Goal: Communication & Community: Answer question/provide support

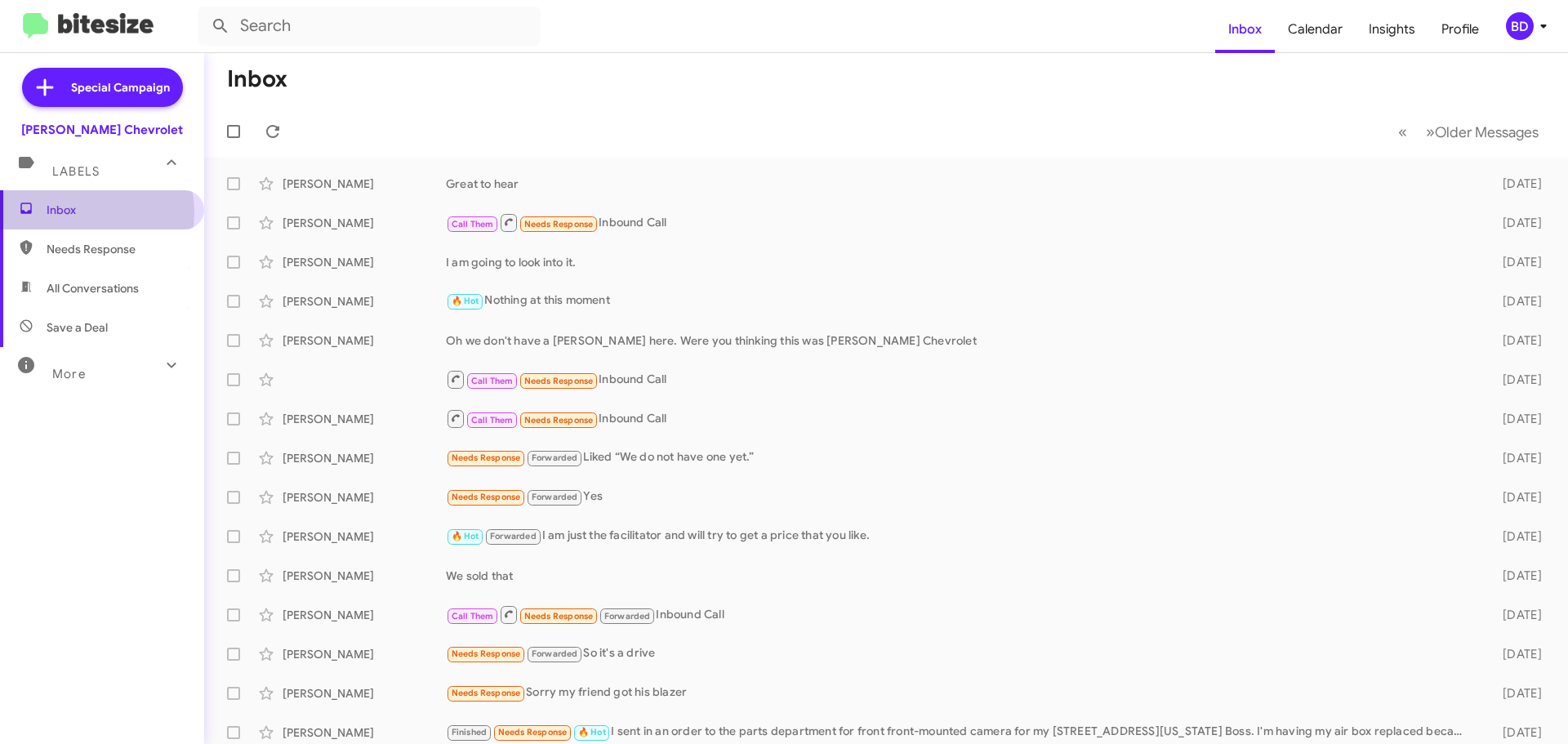
click at [81, 212] on span "Inbox" at bounding box center [115, 210] width 138 height 16
click at [103, 286] on span "All Conversations" at bounding box center [93, 288] width 93 height 16
type input "in:all-conversations"
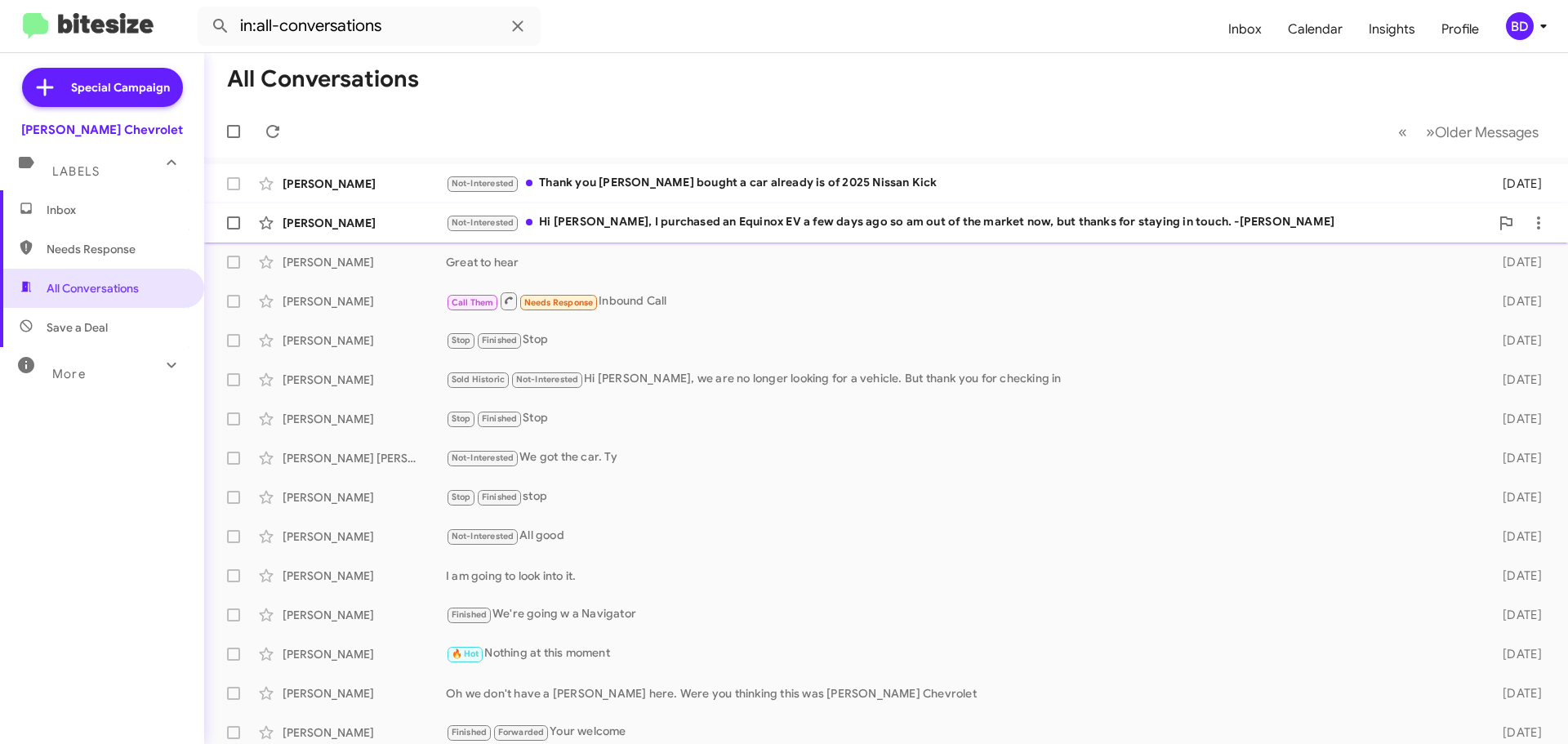
click at [661, 221] on div "Not-Interested Hi [PERSON_NAME], I purchased an Equinox EV a few days ago so am…" at bounding box center [968, 222] width 1043 height 19
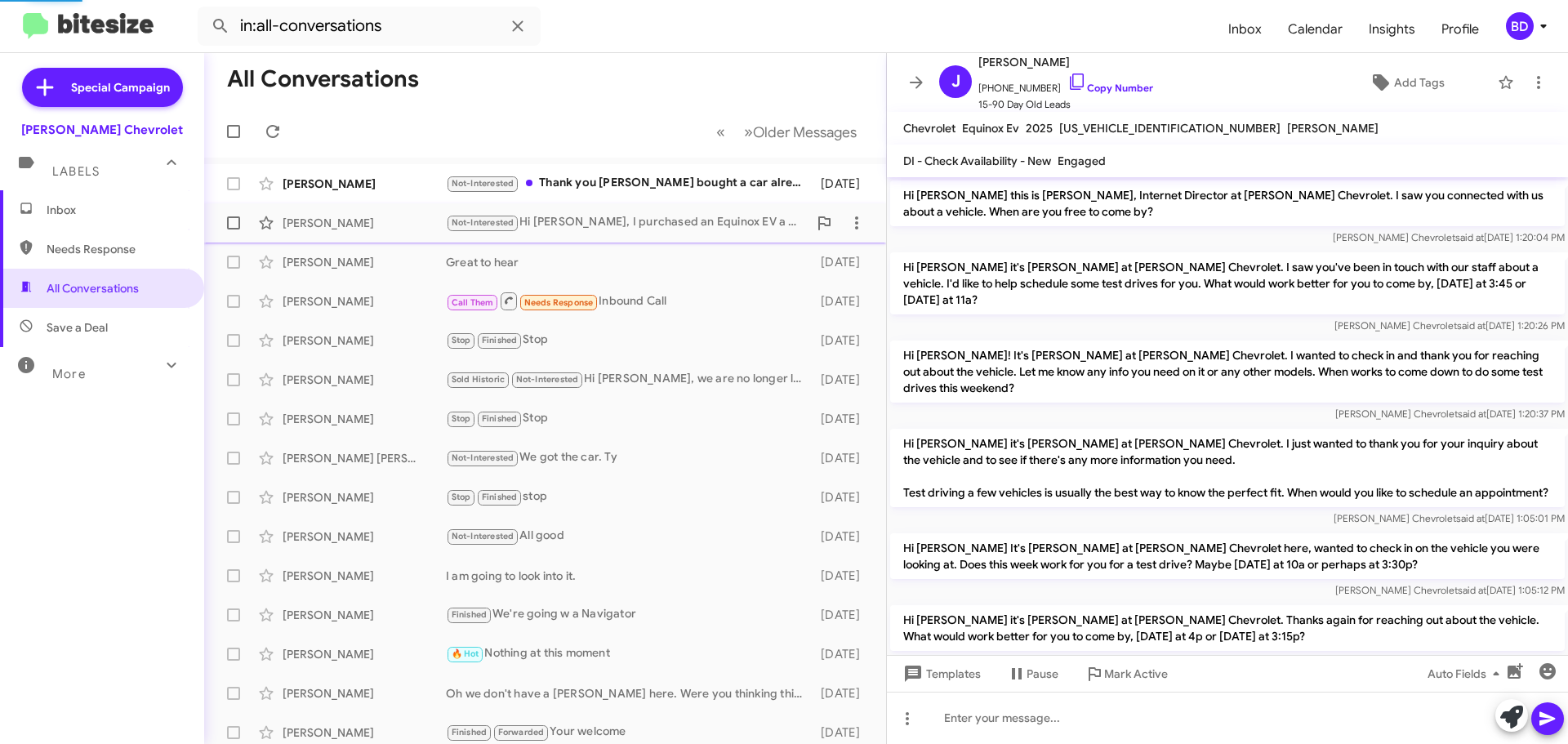
scroll to position [734, 0]
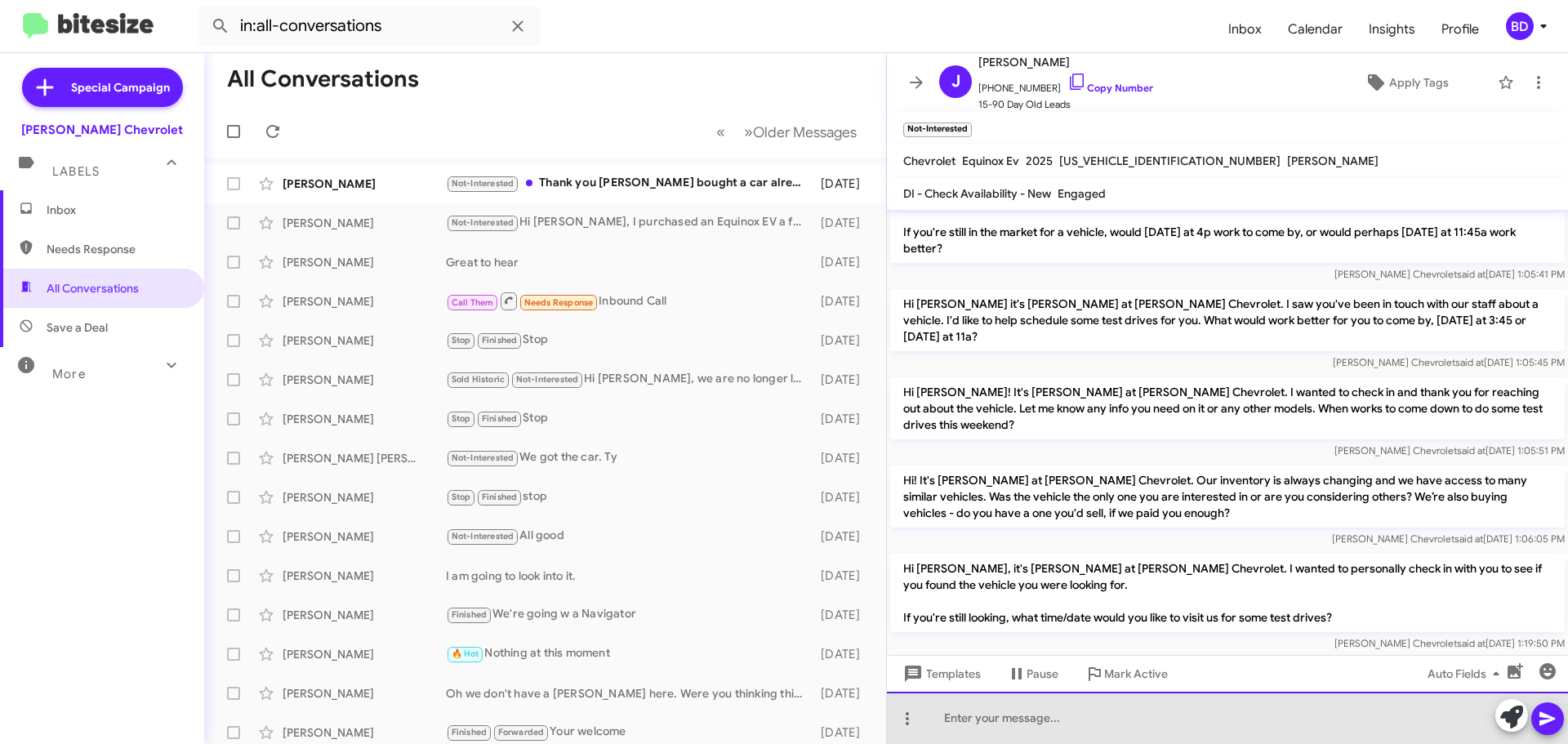
click at [1046, 716] on div at bounding box center [1228, 718] width 681 height 53
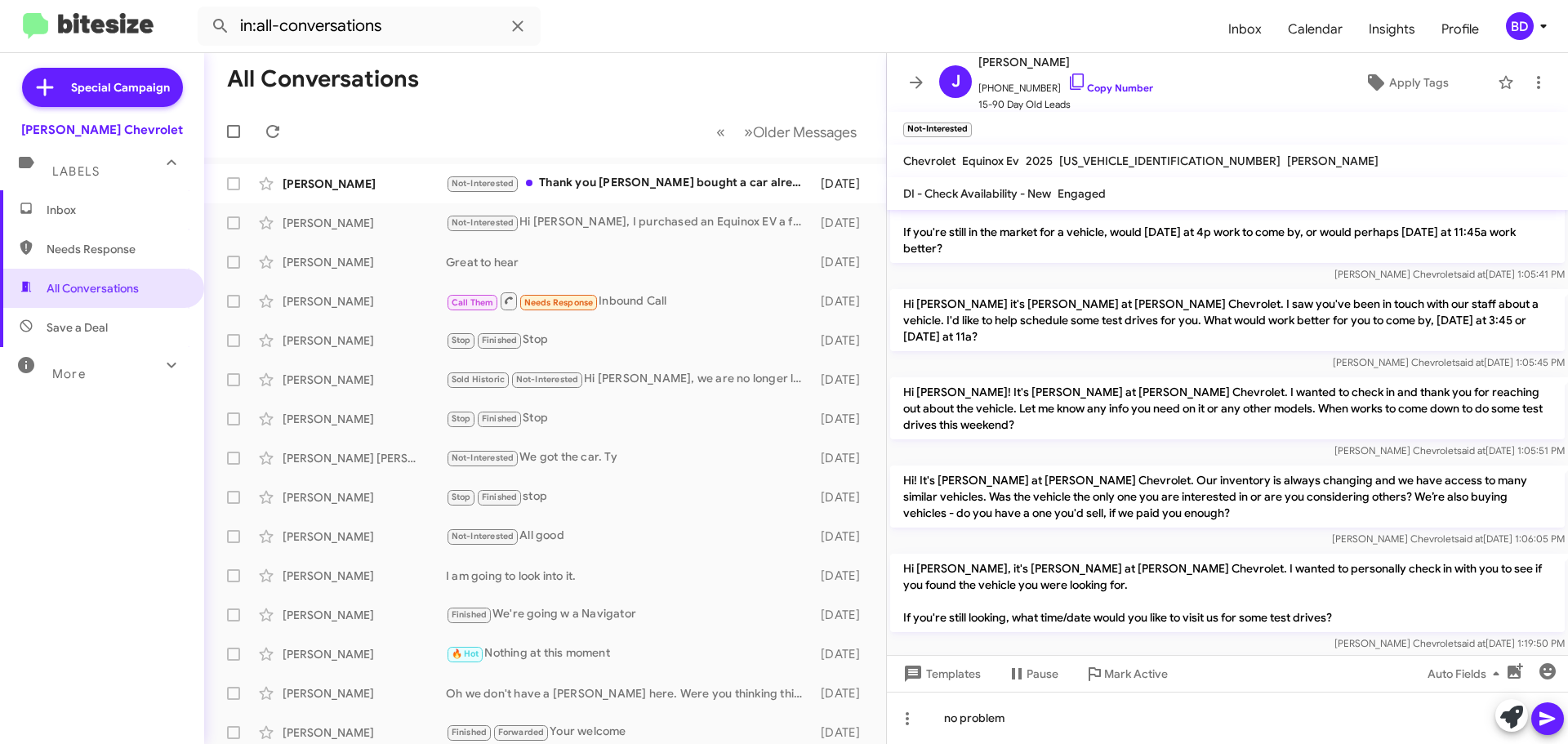
click at [1553, 725] on icon at bounding box center [1548, 719] width 20 height 20
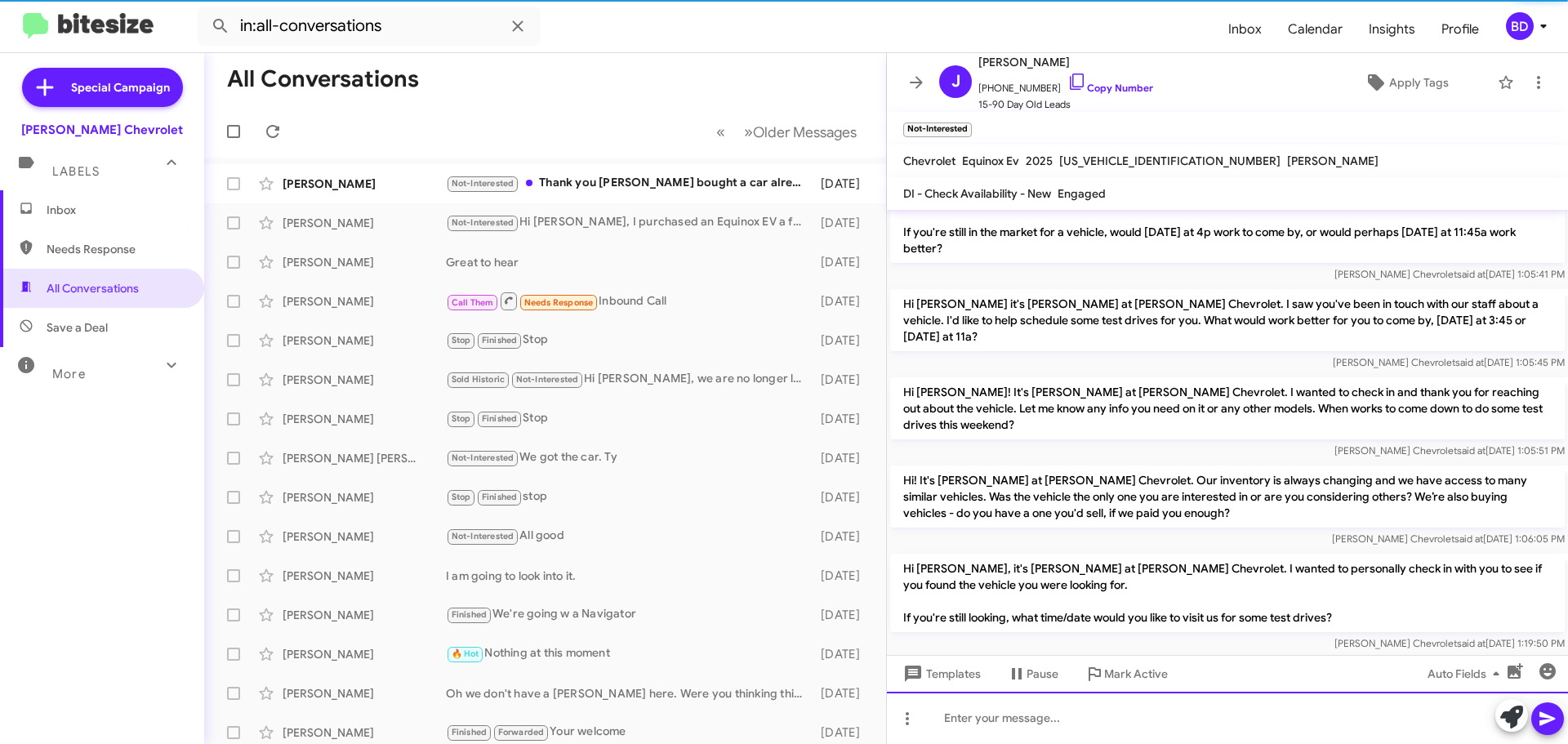
scroll to position [0, 0]
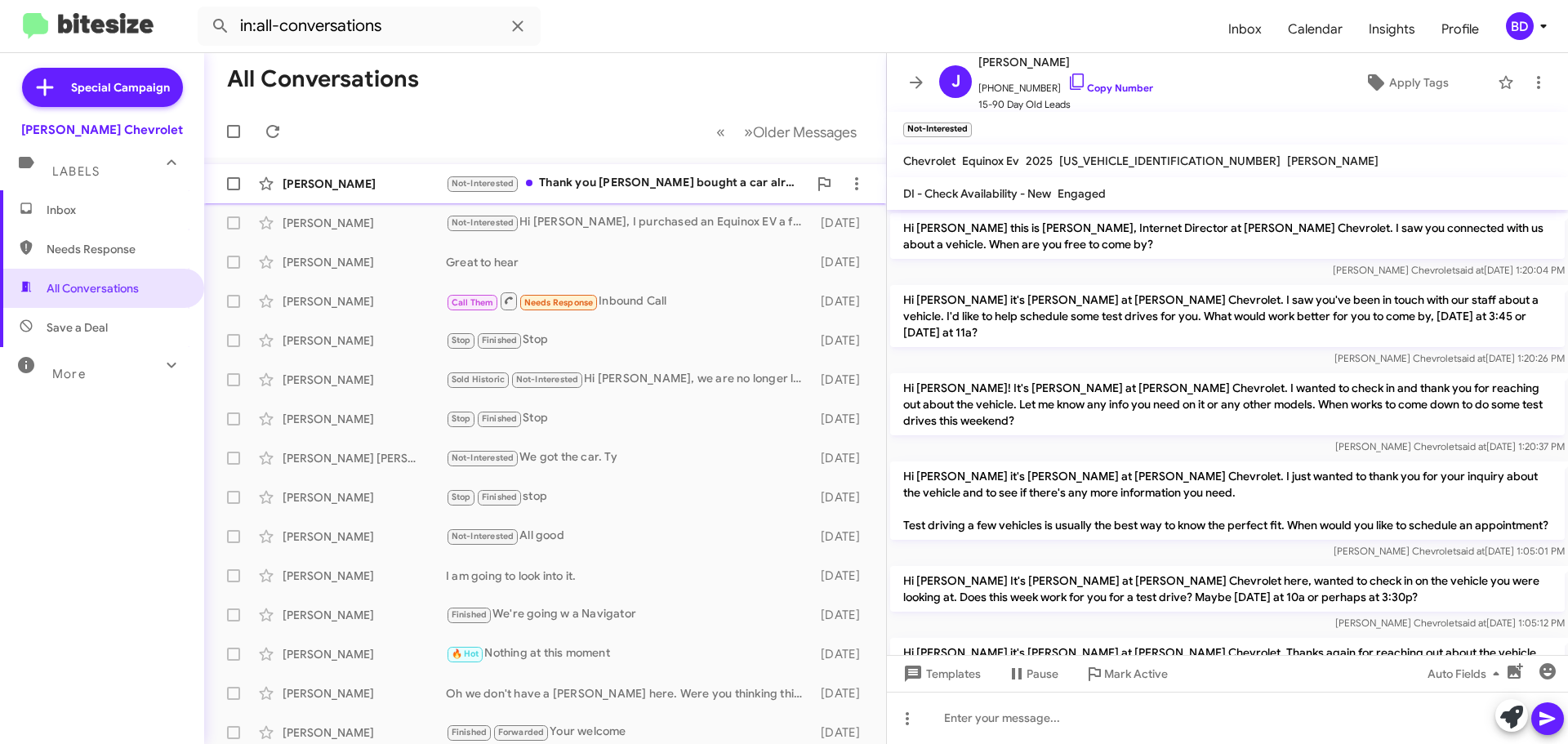
click at [609, 179] on div "Not-Interested Thank you [PERSON_NAME] I bought a car already is of 2025 Nissan…" at bounding box center [626, 183] width 361 height 19
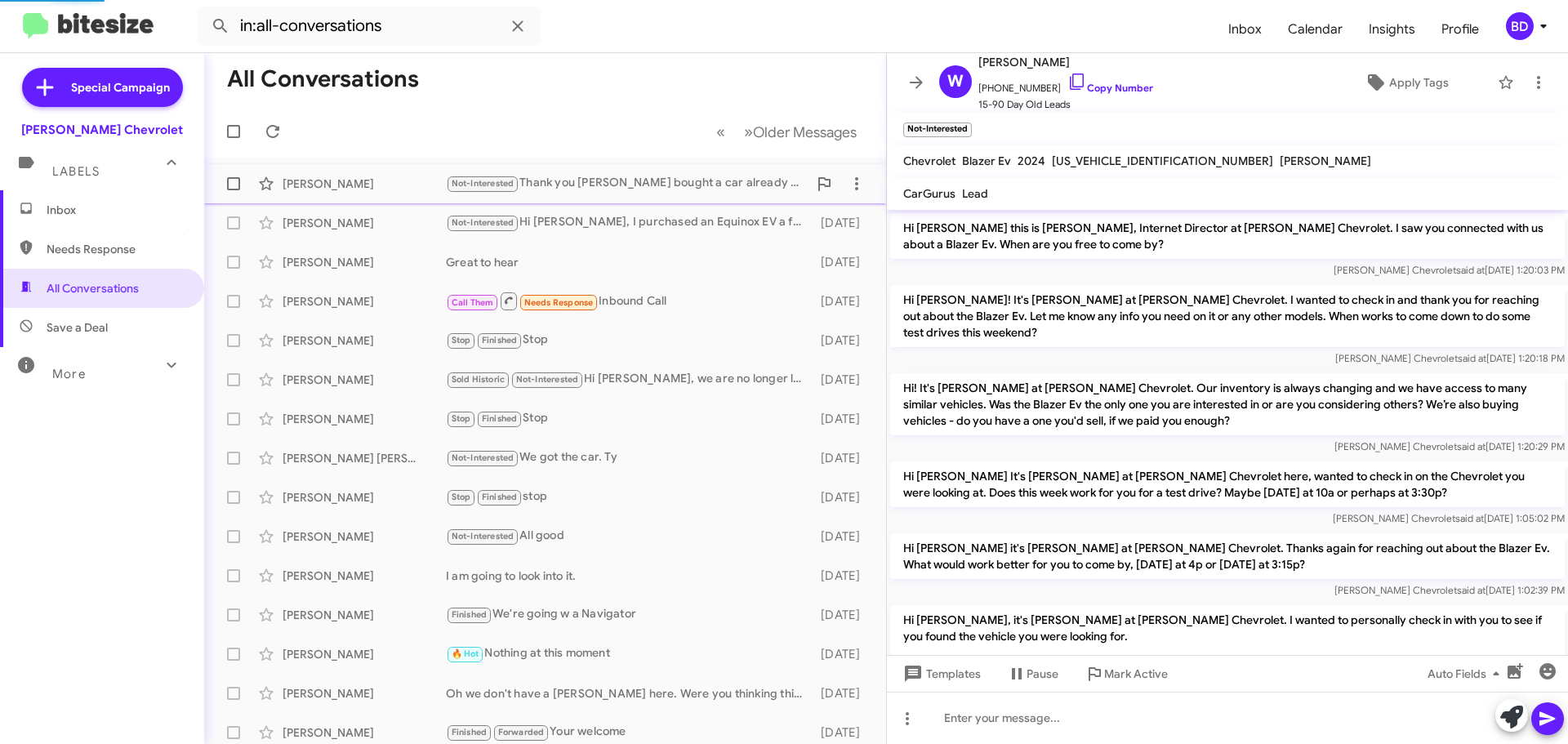
scroll to position [463, 0]
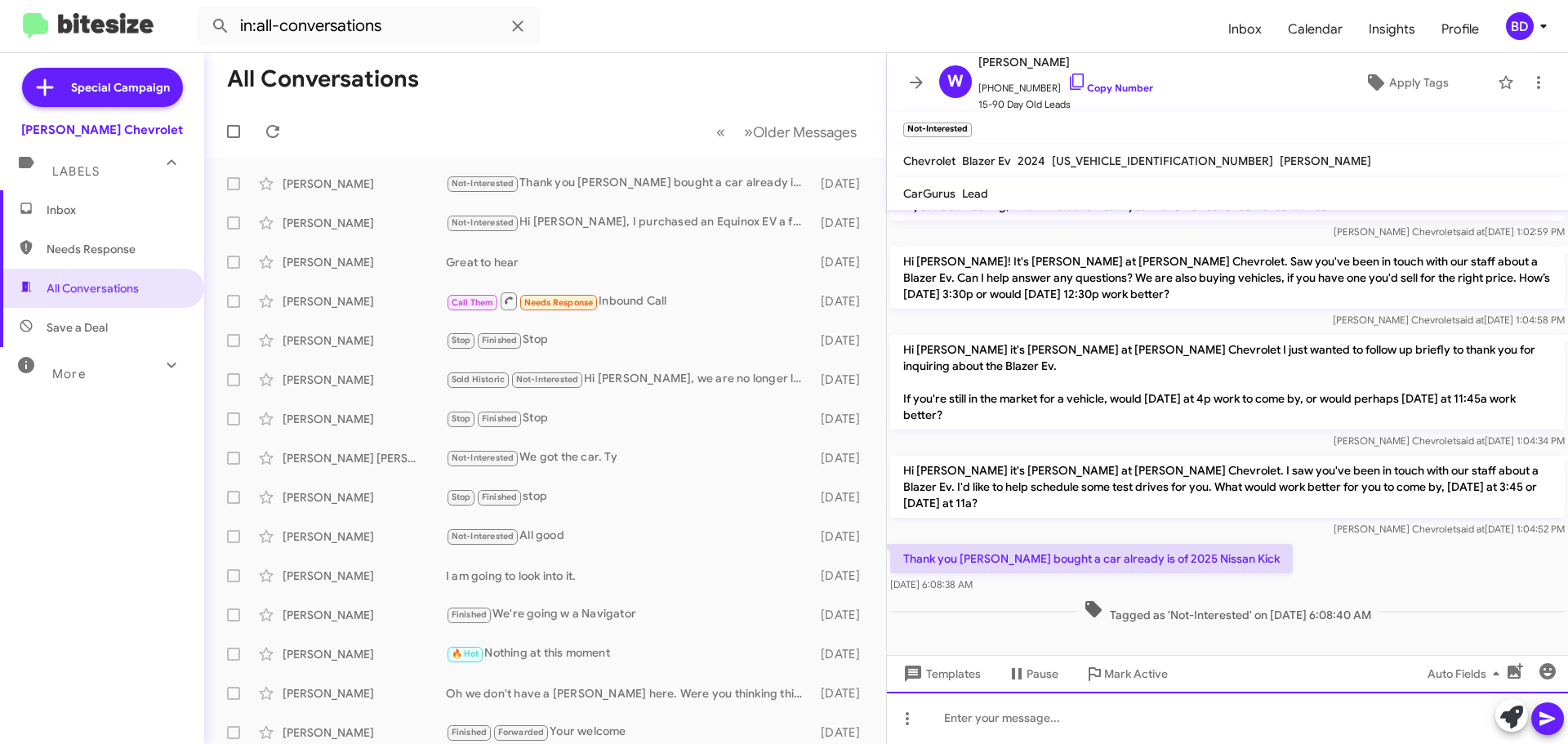
click at [1047, 723] on div at bounding box center [1228, 718] width 681 height 53
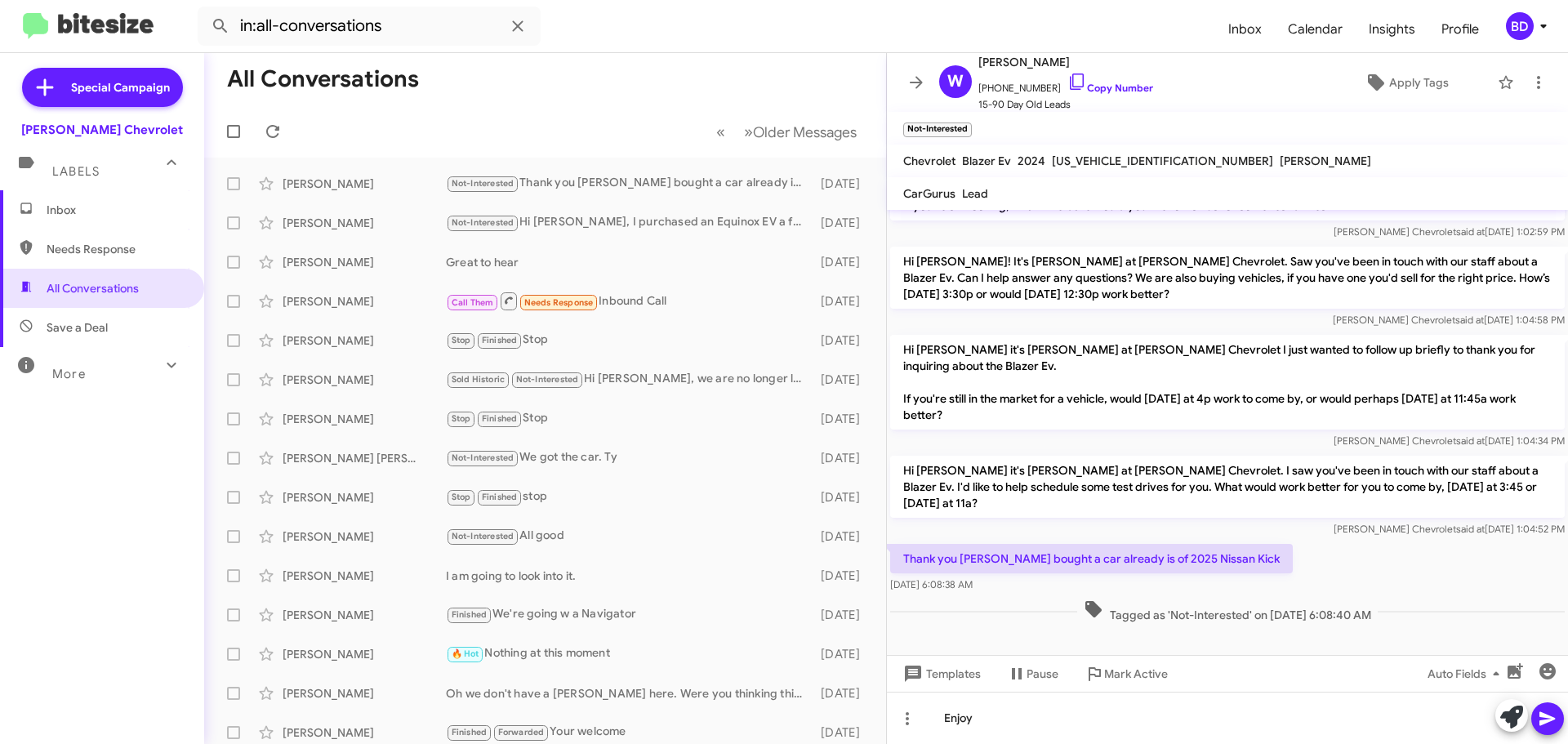
click at [1543, 709] on icon at bounding box center [1548, 719] width 20 height 20
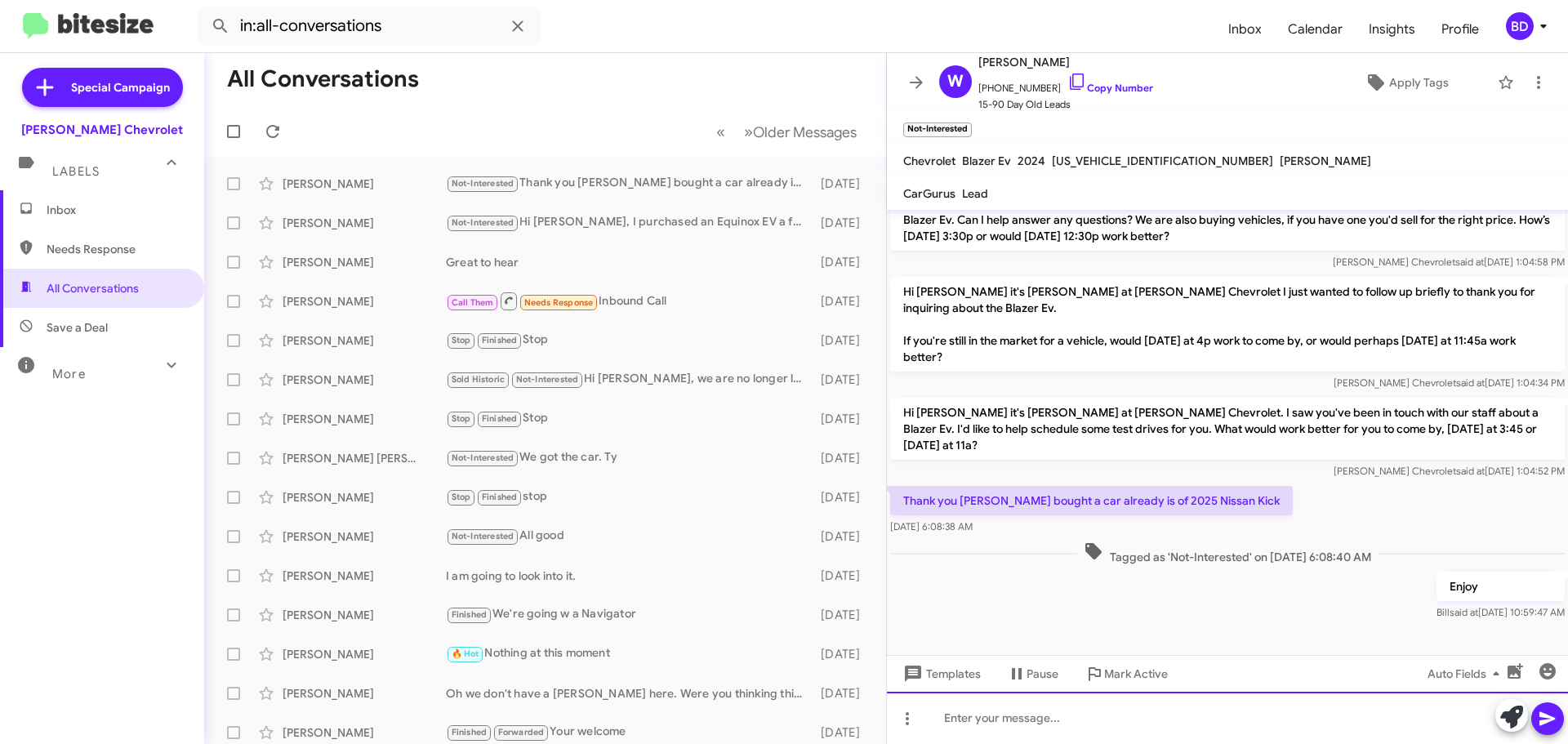
scroll to position [523, 0]
